Goal: Transaction & Acquisition: Purchase product/service

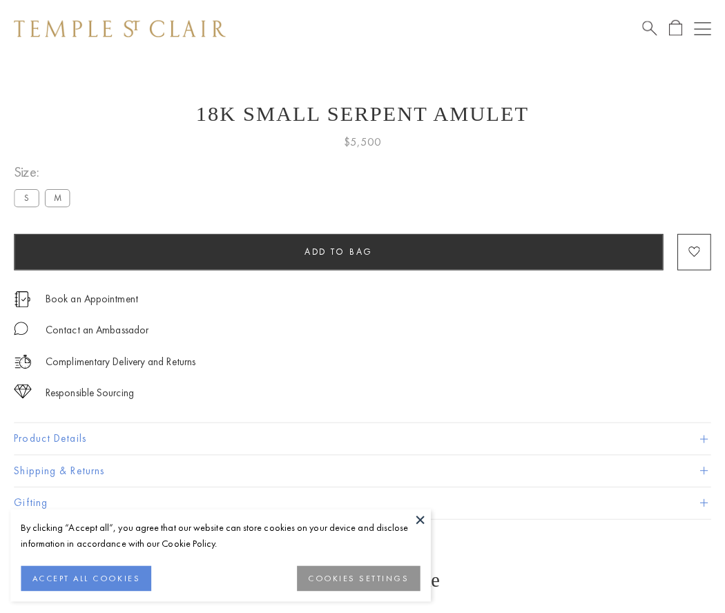
scroll to position [17, 0]
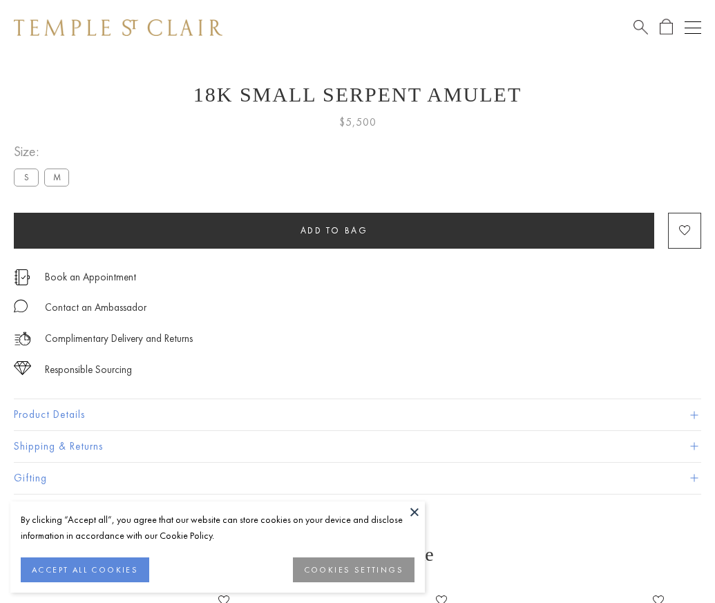
click at [334, 230] on span "Add to bag" at bounding box center [334, 230] width 68 height 12
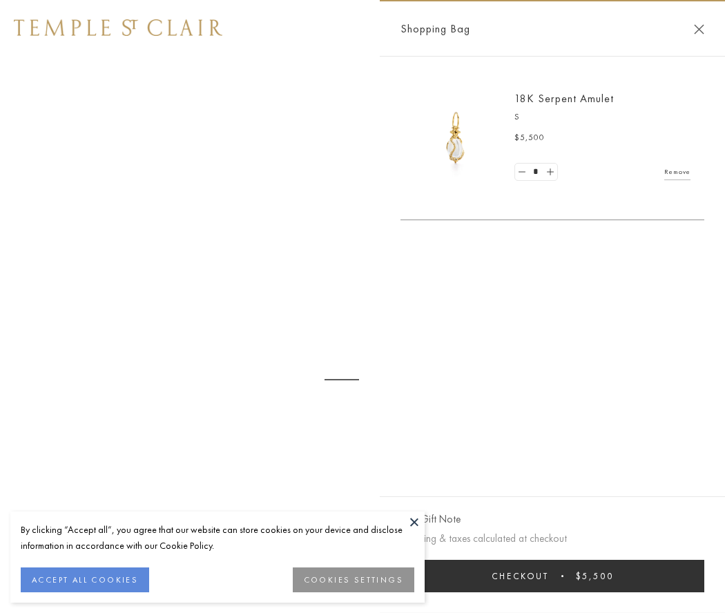
click at [556, 576] on button "Checkout $5,500" at bounding box center [553, 576] width 304 height 32
